Goal: Book appointment/travel/reservation

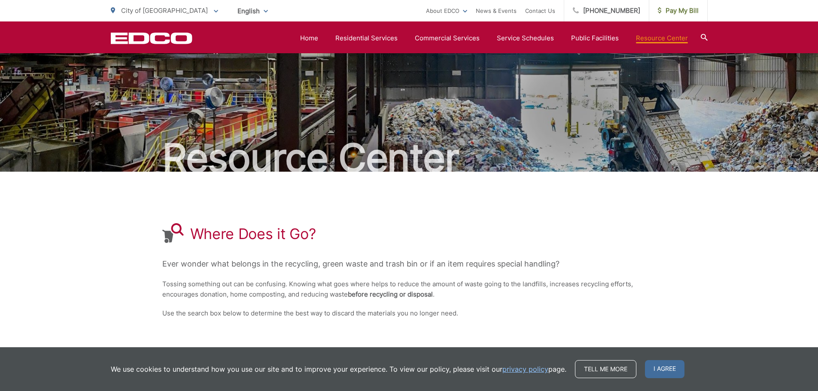
scroll to position [169, 0]
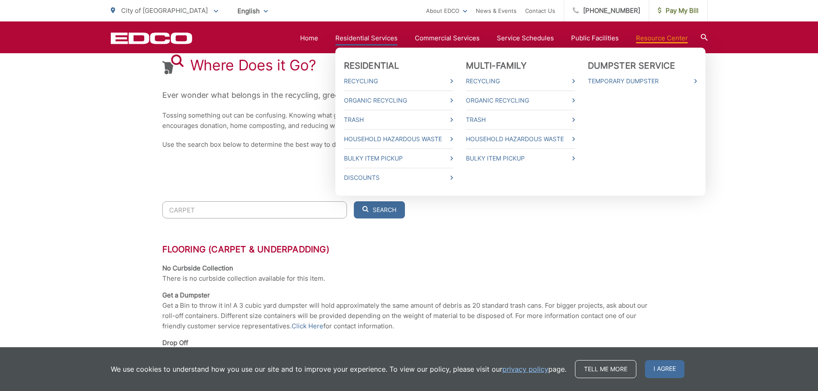
click at [372, 132] on li "Household Hazardous Waste" at bounding box center [398, 138] width 109 height 19
click at [372, 139] on link "Household Hazardous Waste" at bounding box center [398, 139] width 109 height 10
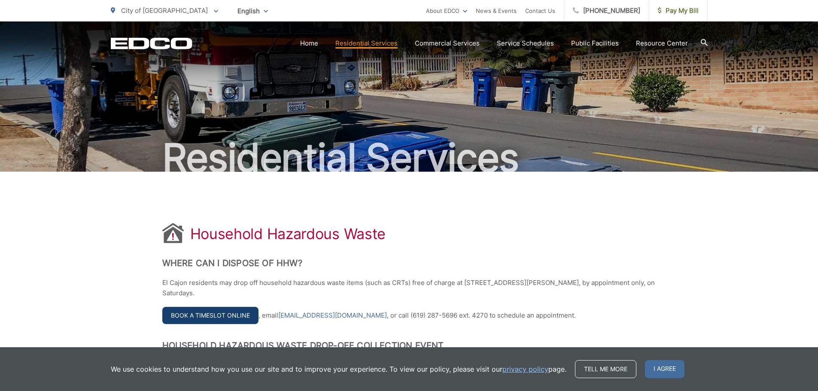
click at [195, 313] on link "Book a Timeslot Online" at bounding box center [210, 315] width 96 height 17
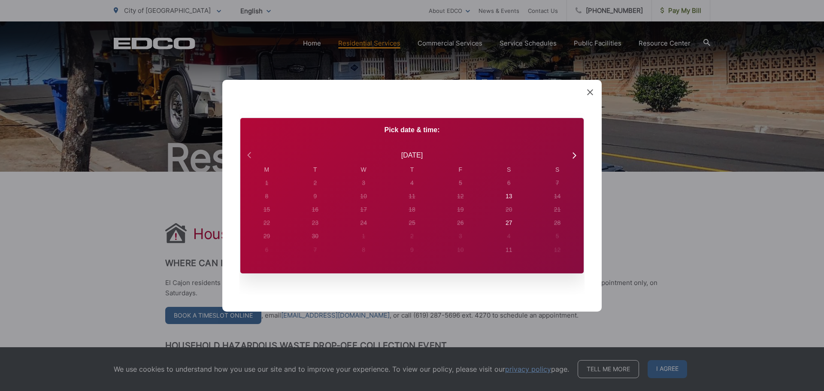
click at [247, 151] on icon at bounding box center [250, 154] width 11 height 11
click at [571, 151] on icon at bounding box center [573, 154] width 11 height 11
click at [269, 188] on div "13" at bounding box center [266, 183] width 3 height 9
radio input "true"
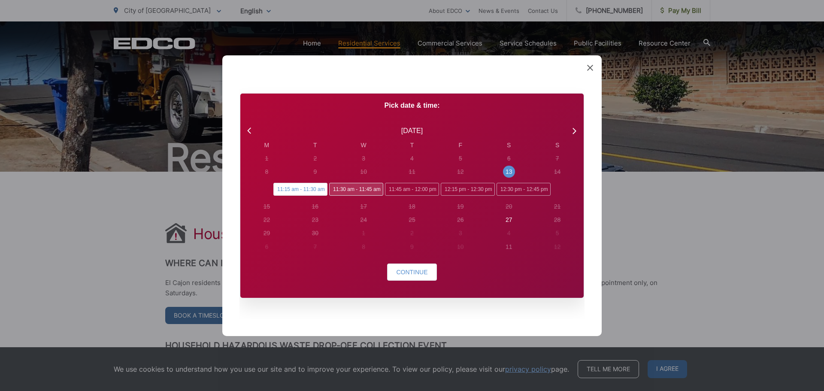
click at [359, 188] on span "11:30 am - 11:45 am" at bounding box center [356, 189] width 54 height 13
click at [335, 188] on input "11:30 am - 11:45 am" at bounding box center [332, 186] width 6 height 6
radio input "true"
radio input "false"
click at [429, 273] on button "Continue" at bounding box center [411, 272] width 49 height 17
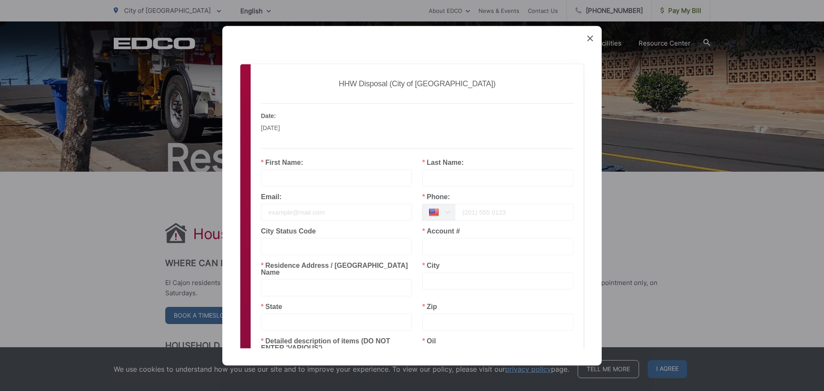
click at [292, 177] on input "text" at bounding box center [336, 177] width 151 height 17
type input "KOSTAS"
click at [485, 171] on input "text" at bounding box center [497, 177] width 151 height 17
type input "TSICOULIAS"
click at [354, 212] on input "email" at bounding box center [336, 211] width 151 height 17
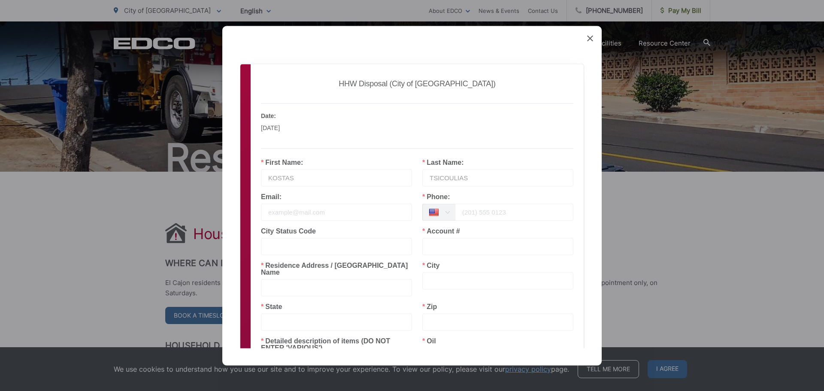
click at [287, 215] on input "email" at bounding box center [336, 211] width 151 height 17
type input "TSICOULIASKOSTAS@GMAIL.COM"
click at [485, 212] on input "tel" at bounding box center [514, 211] width 118 height 17
type input "5"
type input "619-715-7950"
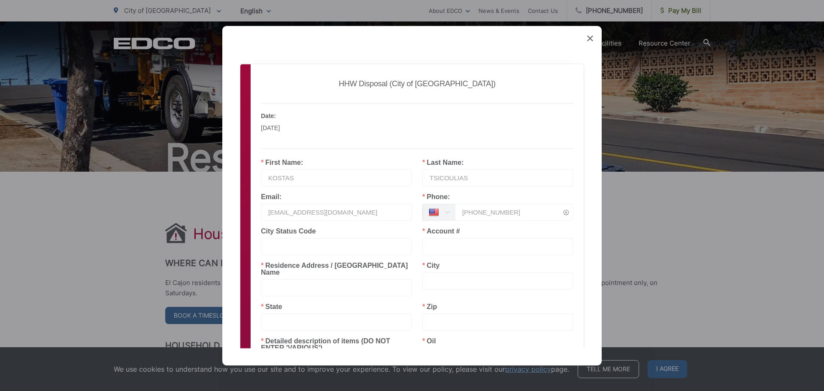
click at [444, 244] on input "text" at bounding box center [497, 246] width 151 height 17
click at [473, 246] on input "text" at bounding box center [497, 246] width 151 height 17
type input "16-L2 4459529"
click at [443, 284] on input "text" at bounding box center [497, 280] width 151 height 17
type input "EL CAJON"
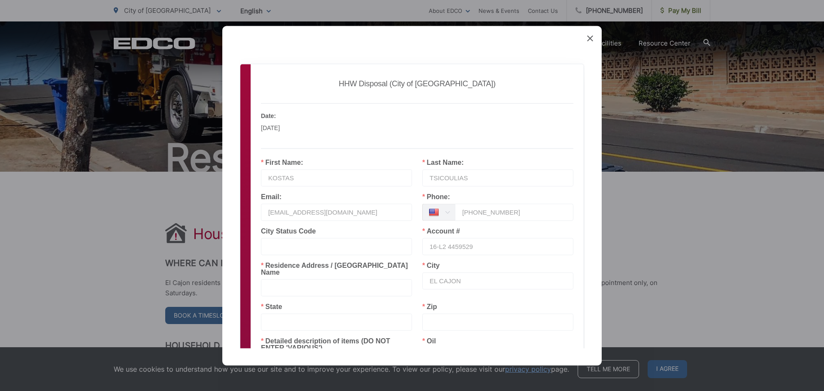
click at [320, 313] on input "text" at bounding box center [336, 321] width 151 height 17
type input "CA"
click at [456, 313] on input "text" at bounding box center [497, 321] width 151 height 17
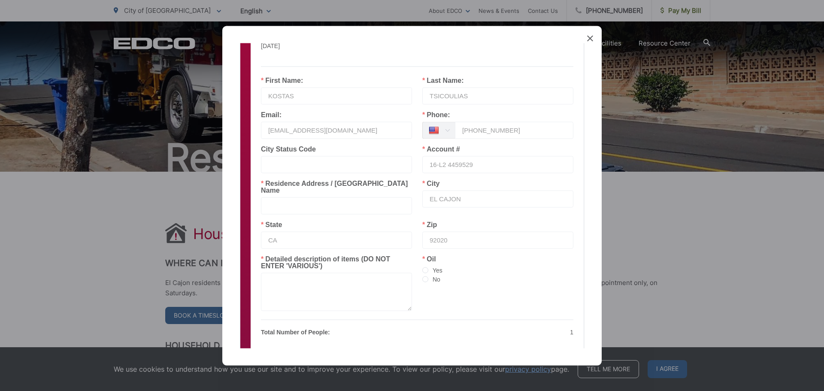
scroll to position [86, 0]
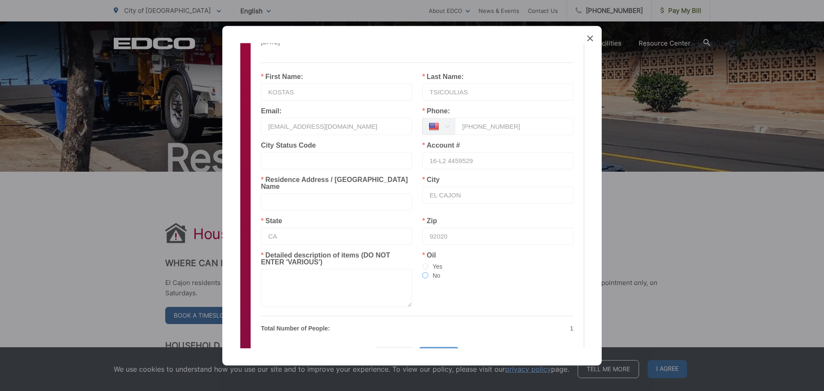
type input "92020"
click at [422, 272] on span at bounding box center [425, 275] width 6 height 6
click at [422, 272] on input "No" at bounding box center [425, 275] width 6 height 7
radio input "true"
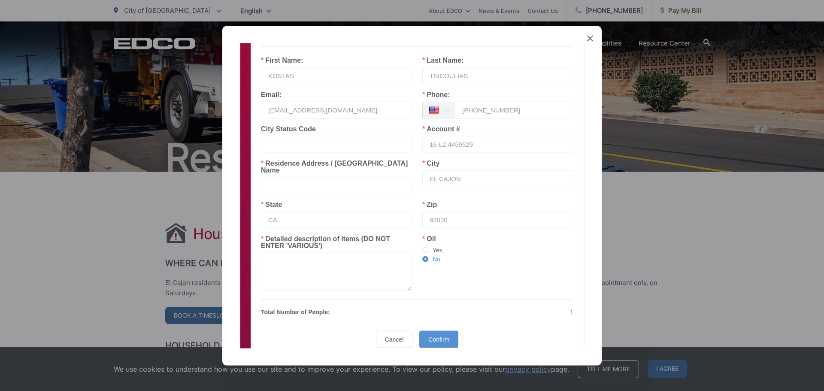
scroll to position [130, 0]
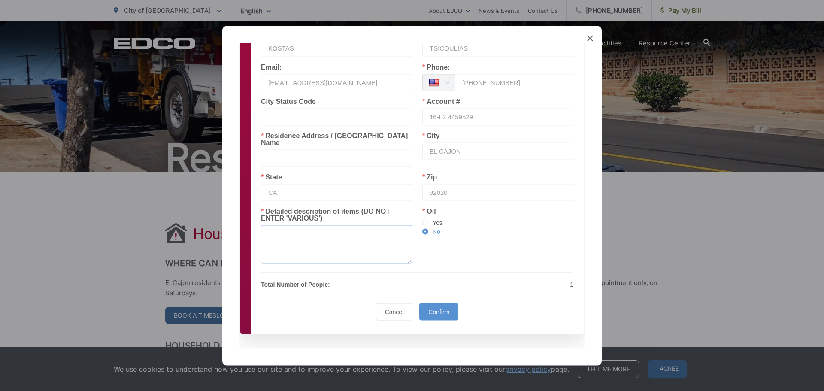
click at [331, 231] on textarea at bounding box center [336, 244] width 151 height 38
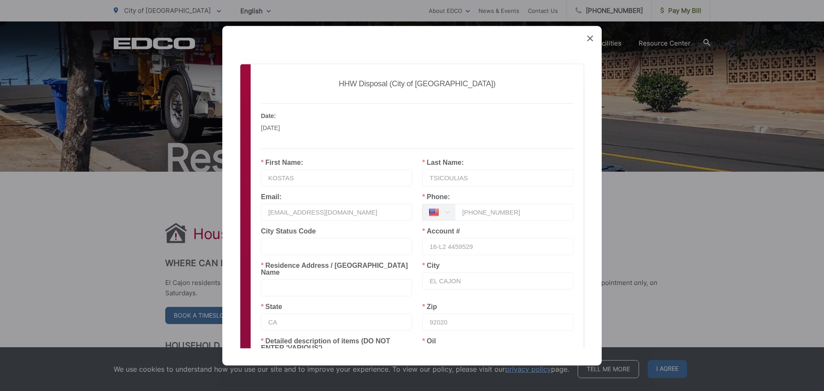
type textarea "PESTICIDES SPRAY"
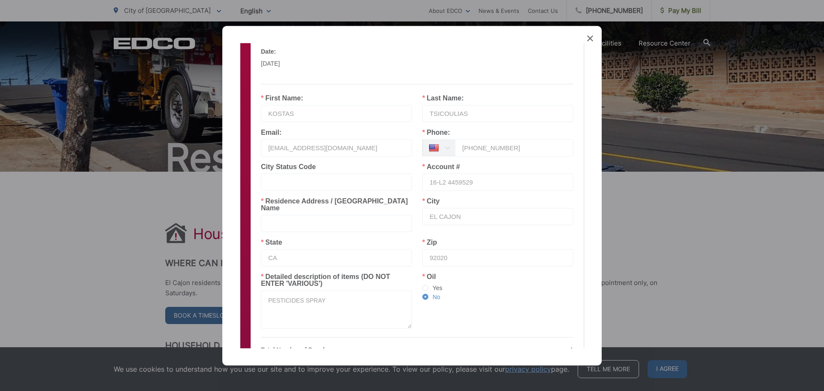
scroll to position [130, 0]
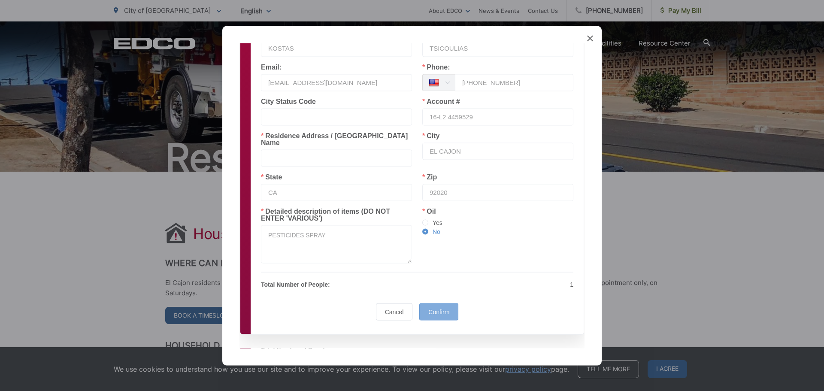
click at [432, 303] on div "Confirm" at bounding box center [438, 311] width 39 height 17
click at [383, 150] on input "text" at bounding box center [336, 157] width 151 height 17
click at [267, 151] on input "text" at bounding box center [336, 157] width 151 height 17
type input "1396 WAGNER DR"
click at [434, 308] on span "Confirm" at bounding box center [438, 311] width 21 height 7
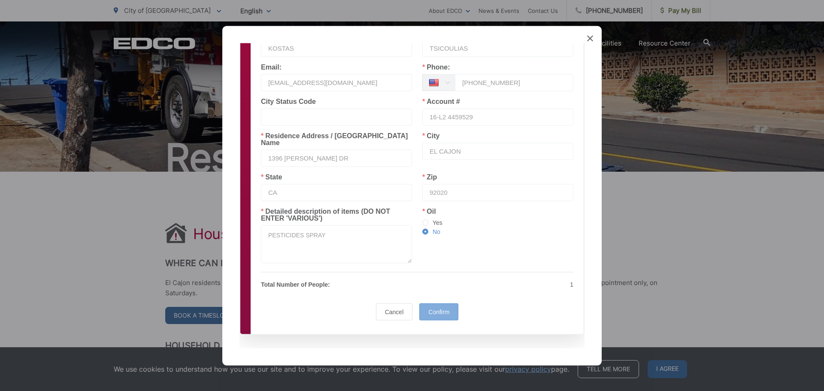
scroll to position [0, 0]
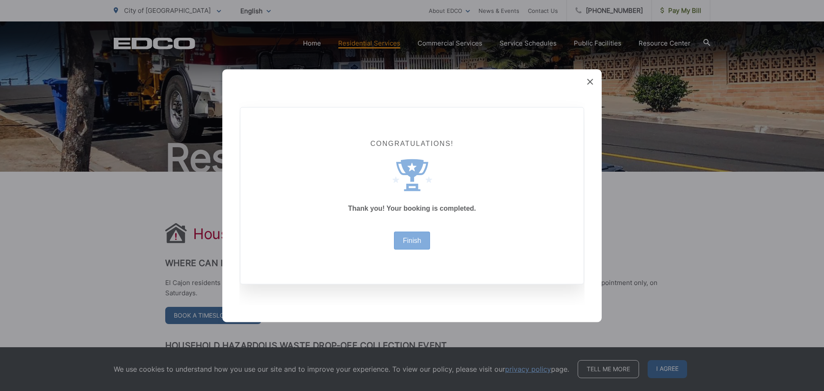
click at [415, 244] on div "Finish" at bounding box center [412, 240] width 36 height 18
click at [415, 241] on link "Finish" at bounding box center [412, 240] width 18 height 7
